Goal: Information Seeking & Learning: Learn about a topic

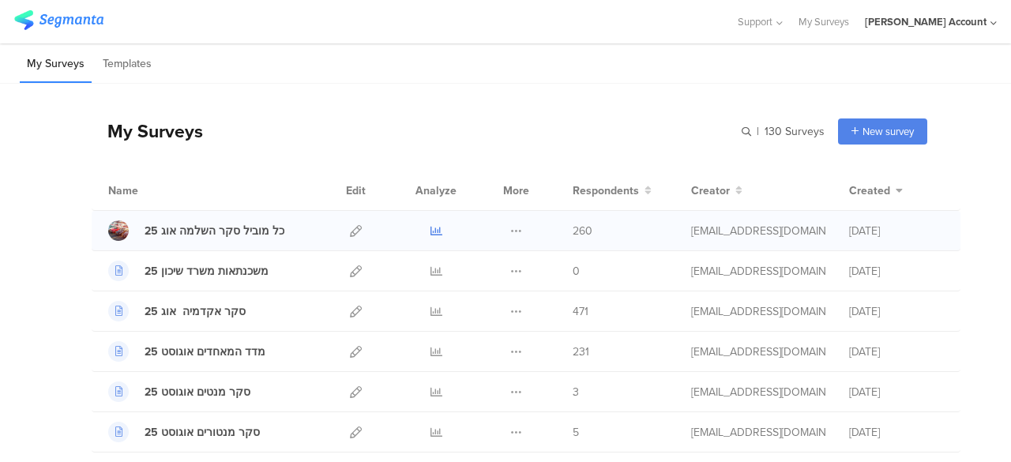
click at [430, 231] on icon at bounding box center [436, 231] width 12 height 12
click at [430, 227] on icon at bounding box center [436, 231] width 12 height 12
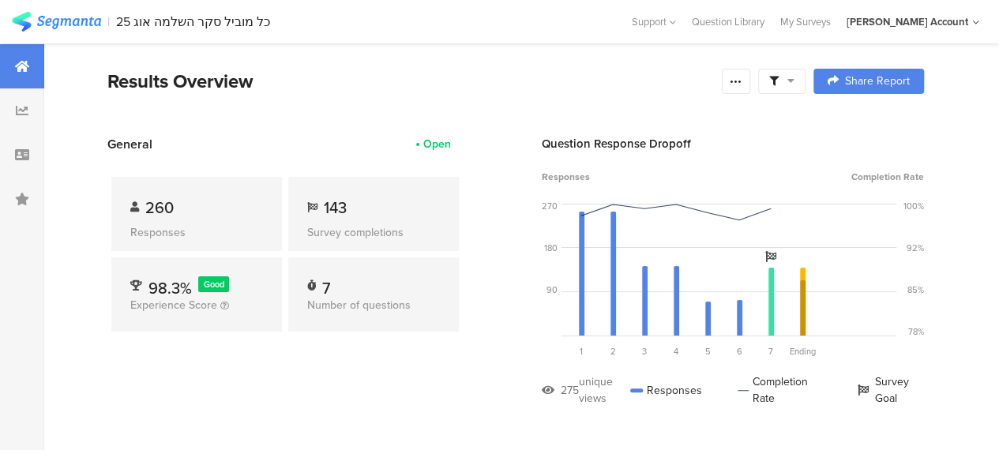
click at [805, 80] on div at bounding box center [781, 81] width 47 height 25
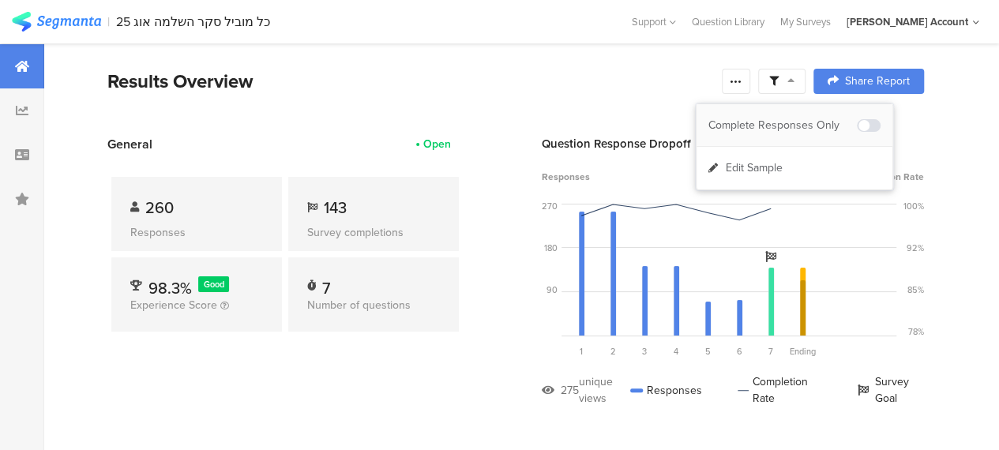
click at [809, 118] on div "Complete Responses Only" at bounding box center [782, 126] width 148 height 16
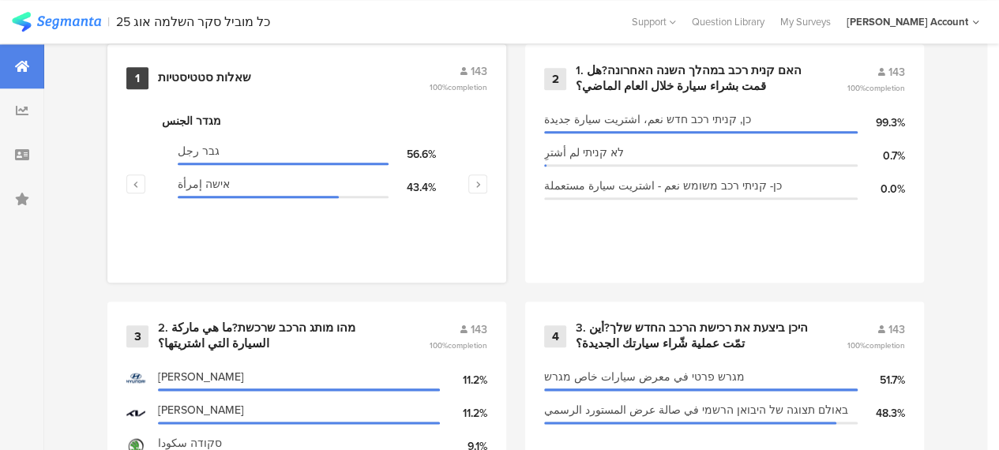
scroll to position [632, 0]
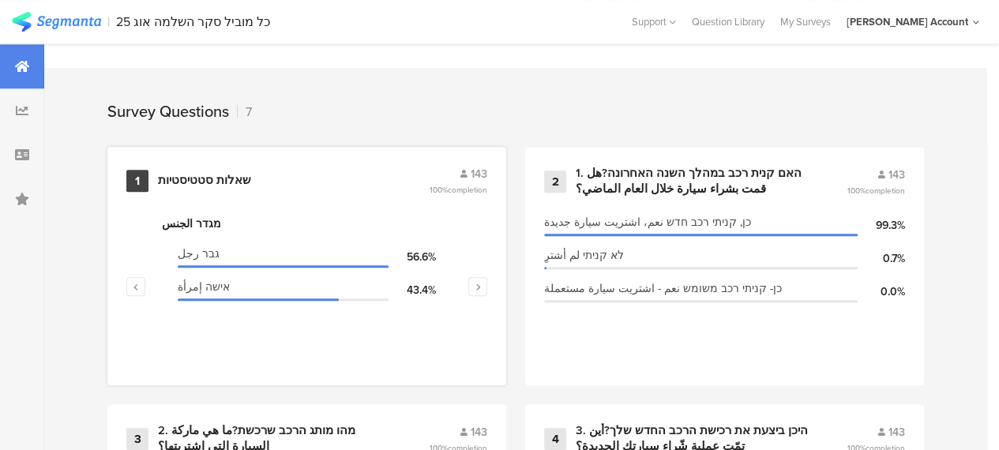
click at [224, 184] on div "שאלות סטטיסטיות" at bounding box center [204, 181] width 93 height 16
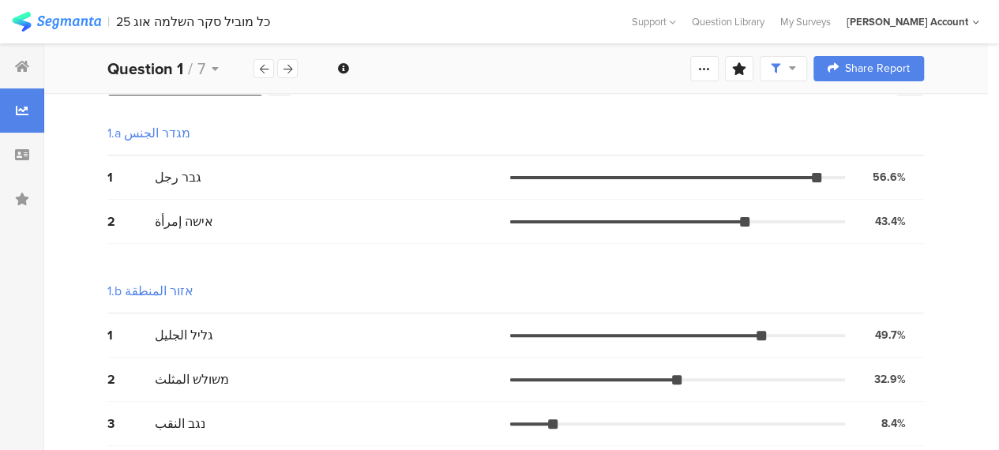
scroll to position [52, 0]
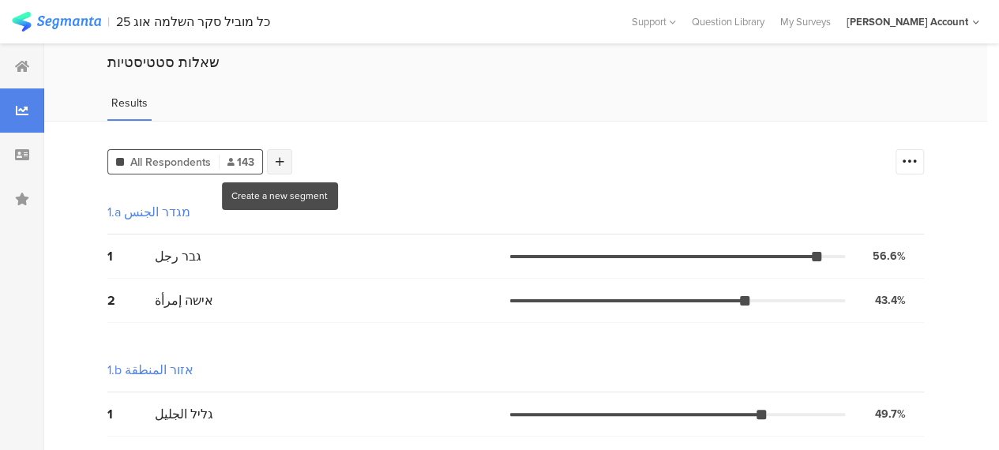
click at [279, 161] on icon at bounding box center [280, 161] width 9 height 11
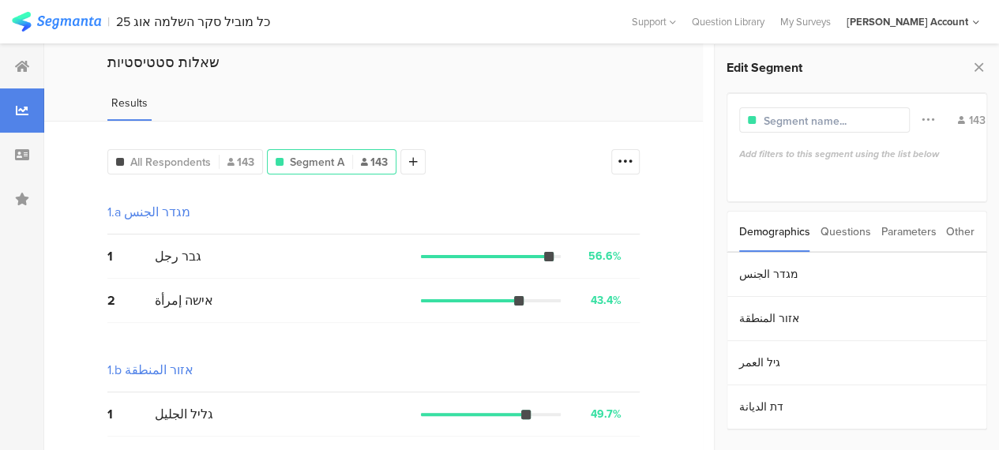
click at [900, 233] on div "Parameters" at bounding box center [907, 232] width 55 height 40
click at [748, 269] on section "c" at bounding box center [856, 275] width 259 height 44
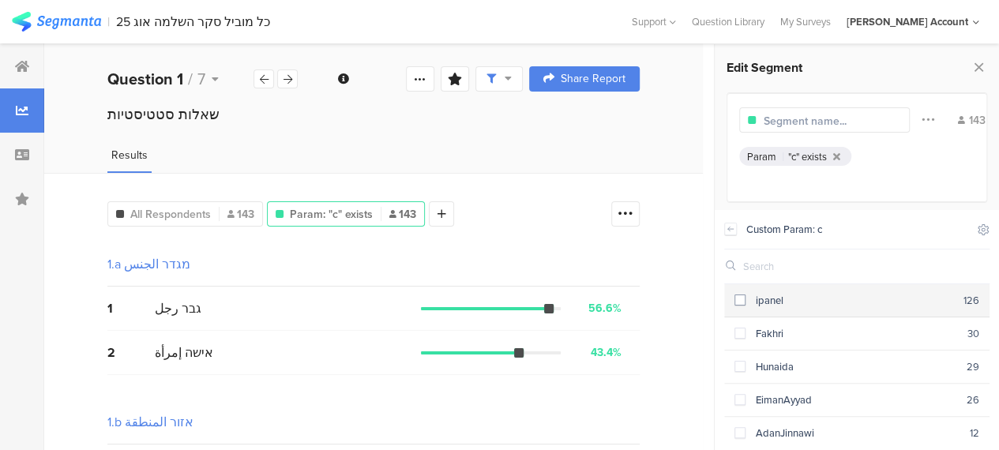
click at [738, 302] on span at bounding box center [739, 299] width 11 height 11
click at [739, 301] on span at bounding box center [739, 299] width 11 height 11
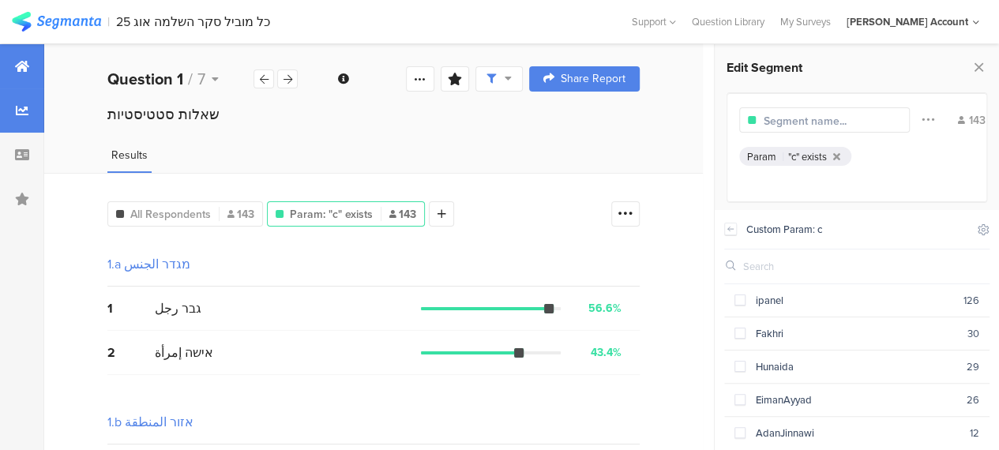
click at [15, 67] on icon at bounding box center [22, 66] width 14 height 13
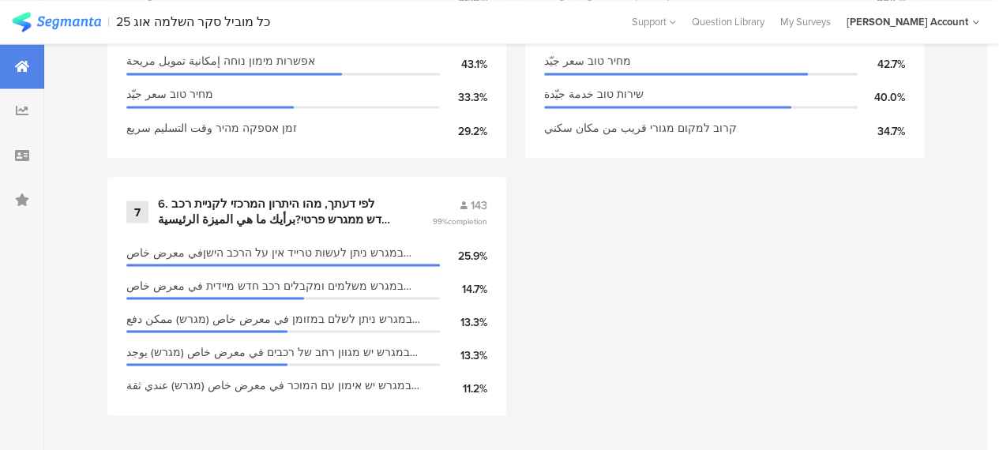
scroll to position [1381, 0]
click at [347, 214] on div "6. לפי דעתך, מהו היתרון המרכזי לקניית רכב חדש ממגרש פרטי?برأيك ما هي الميزة الر…" at bounding box center [276, 211] width 236 height 31
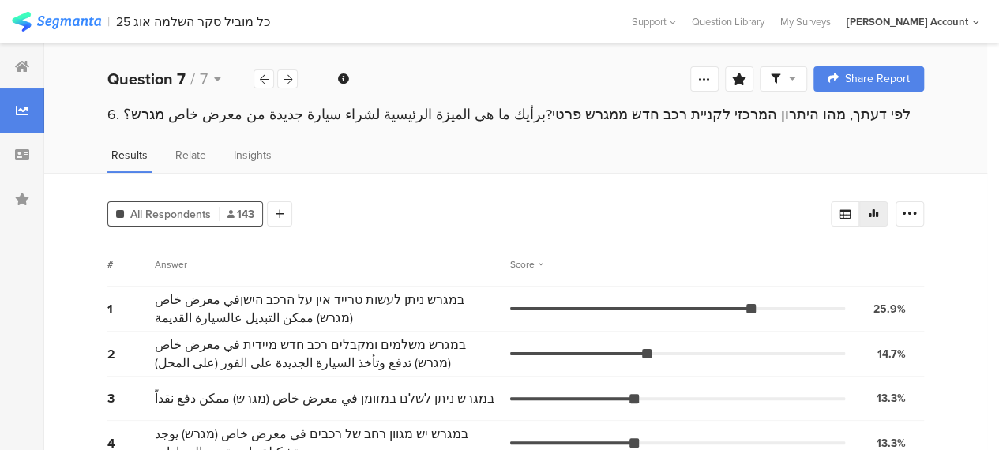
drag, startPoint x: 283, startPoint y: 209, endPoint x: 368, endPoint y: 225, distance: 86.7
click at [283, 208] on icon at bounding box center [280, 213] width 9 height 11
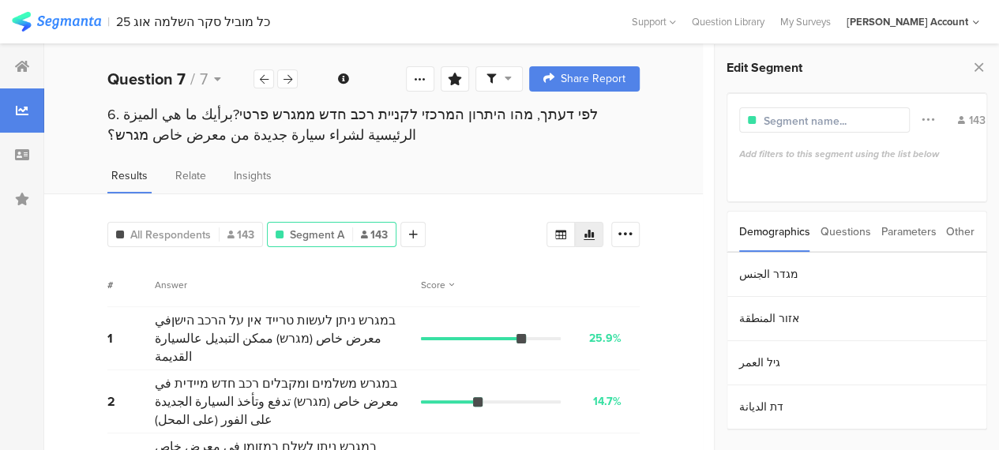
click at [917, 227] on div "Parameters" at bounding box center [907, 232] width 55 height 40
click at [749, 272] on section "c" at bounding box center [856, 275] width 259 height 44
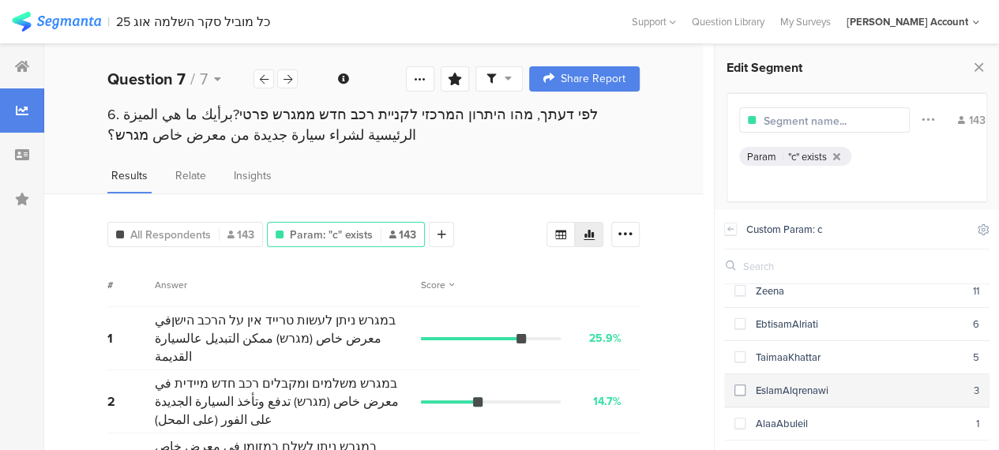
scroll to position [196, 0]
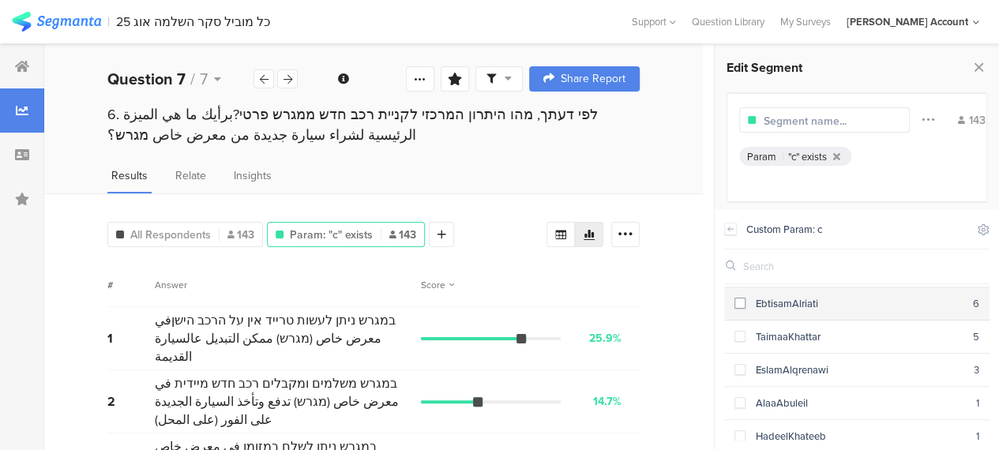
click at [739, 298] on span at bounding box center [739, 303] width 11 height 11
